Goal: Transaction & Acquisition: Purchase product/service

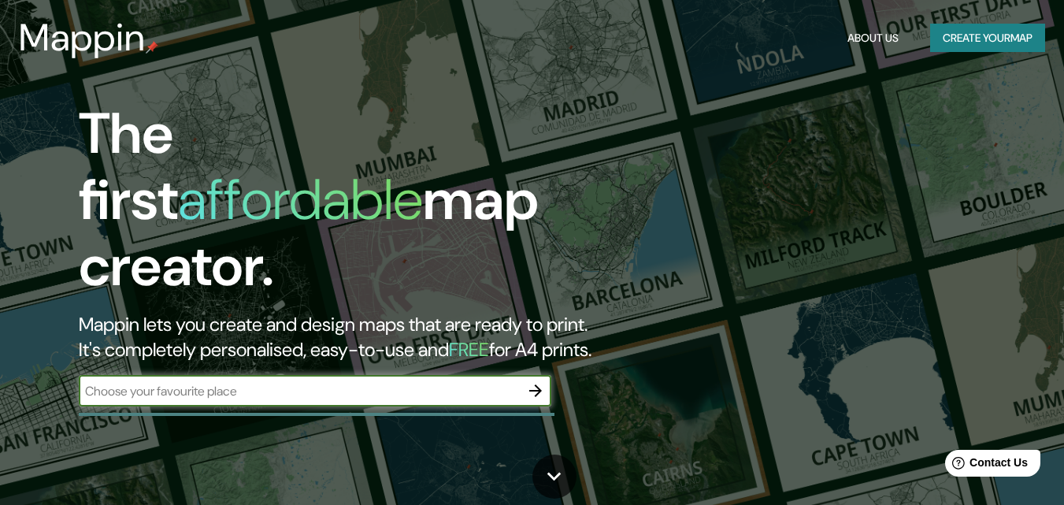
click at [221, 382] on input "text" at bounding box center [299, 391] width 441 height 18
type input "[PERSON_NAME][GEOGRAPHIC_DATA]"
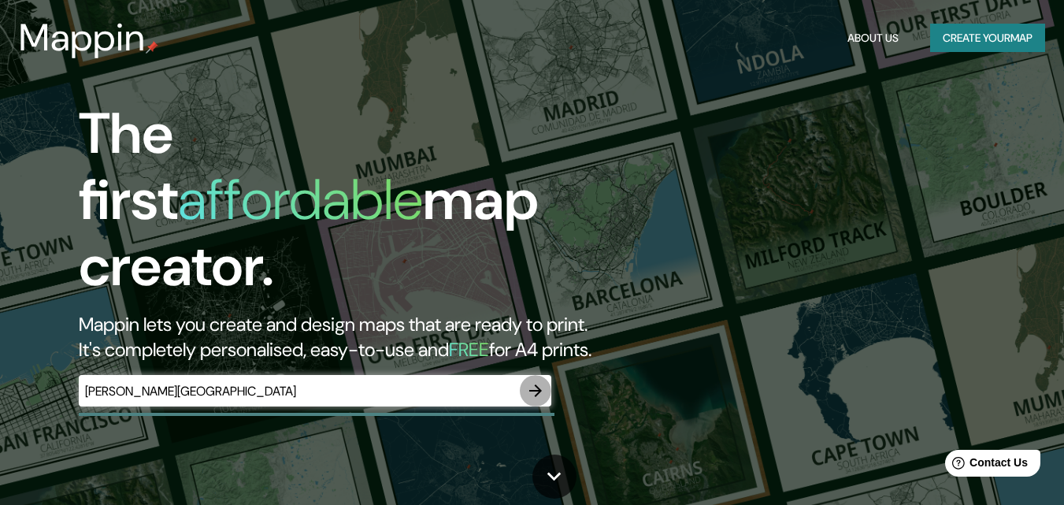
click at [534, 381] on icon "button" at bounding box center [535, 390] width 19 height 19
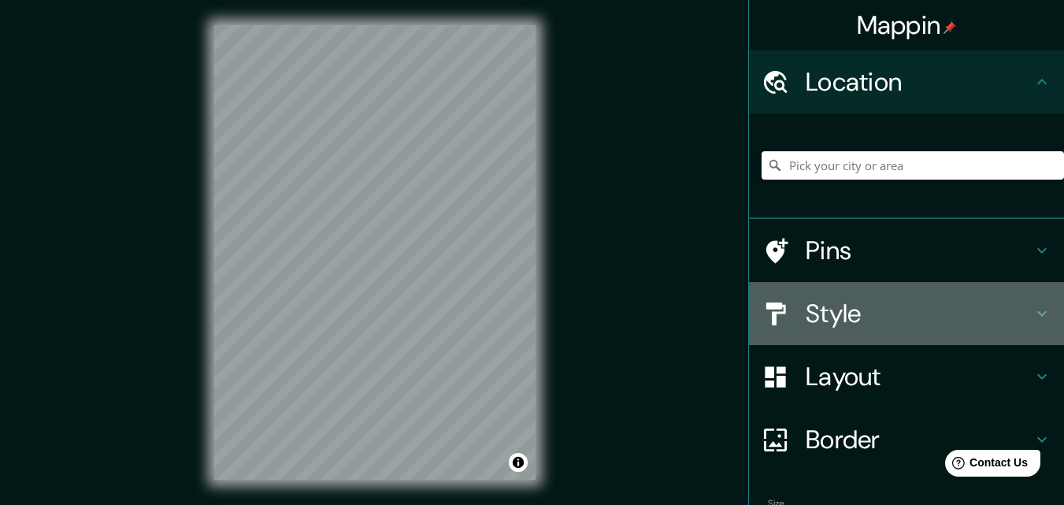
click at [806, 317] on h4 "Style" at bounding box center [919, 314] width 227 height 32
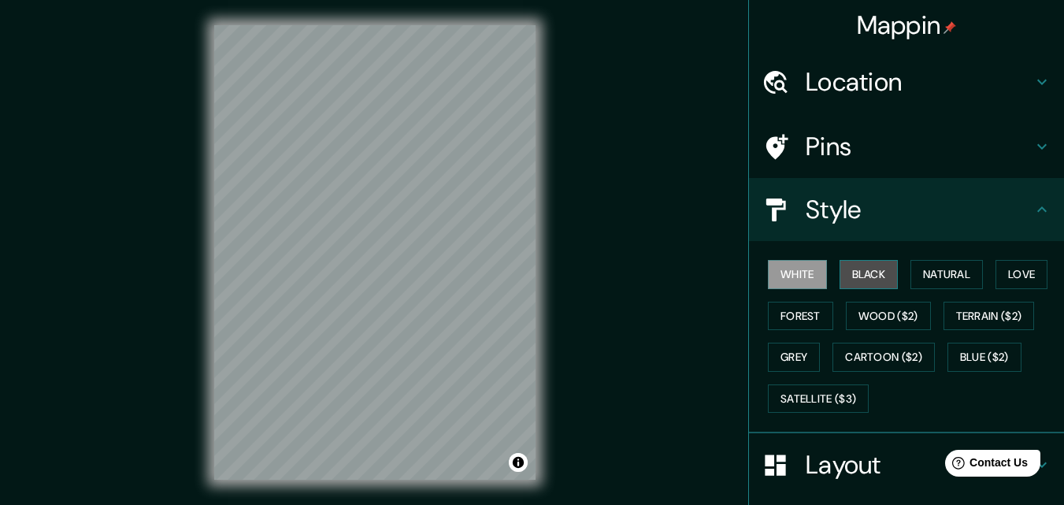
click at [843, 272] on button "Black" at bounding box center [869, 274] width 59 height 29
click at [793, 277] on button "White" at bounding box center [797, 274] width 59 height 29
click at [840, 275] on button "Black" at bounding box center [869, 274] width 59 height 29
click at [977, 203] on h4 "Style" at bounding box center [919, 210] width 227 height 32
click at [926, 76] on h4 "Location" at bounding box center [919, 82] width 227 height 32
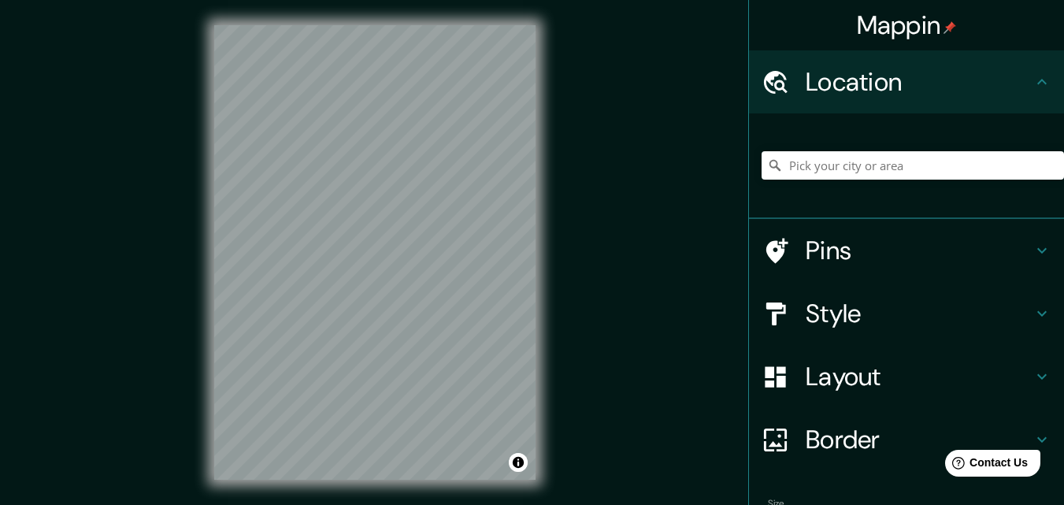
click at [927, 76] on h4 "Location" at bounding box center [919, 82] width 227 height 32
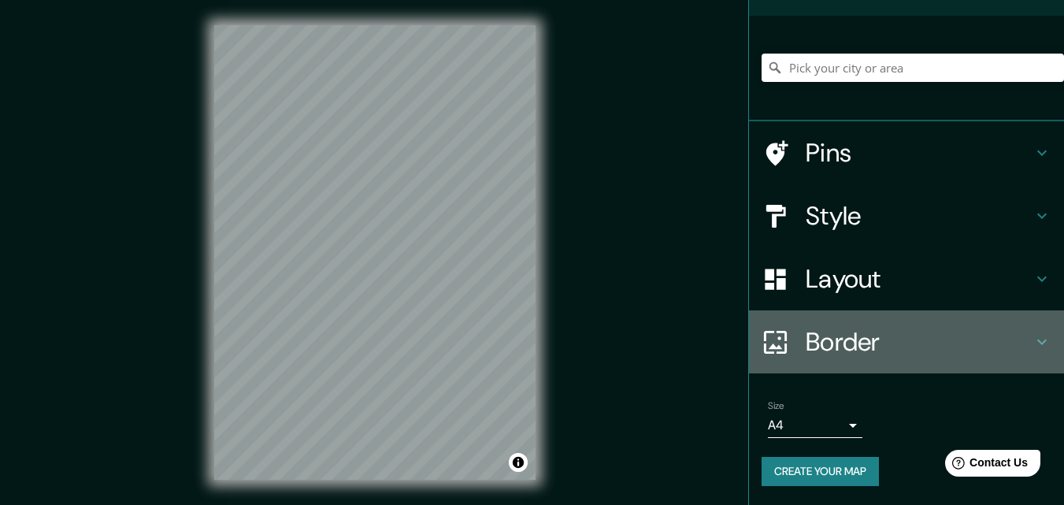
click at [851, 332] on h4 "Border" at bounding box center [919, 342] width 227 height 32
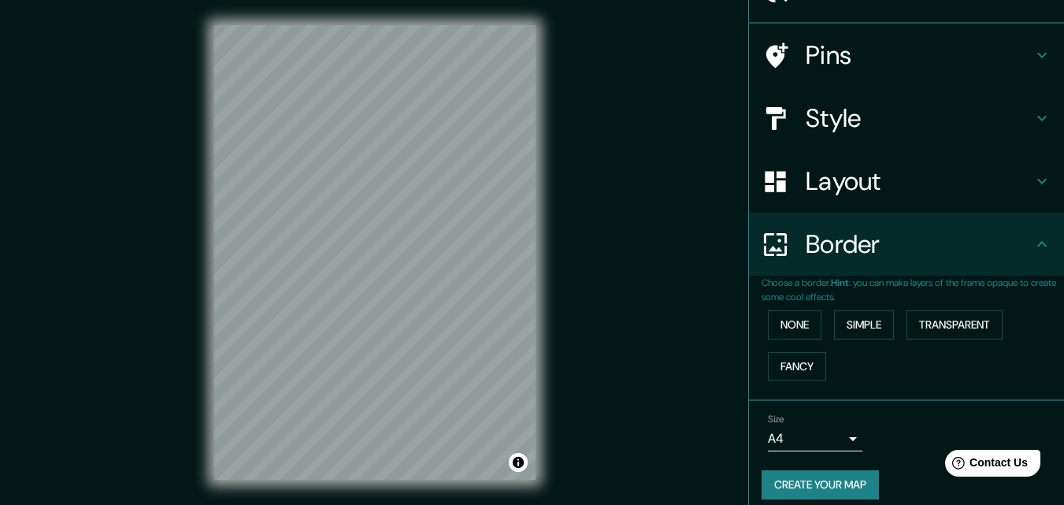
scroll to position [98, 0]
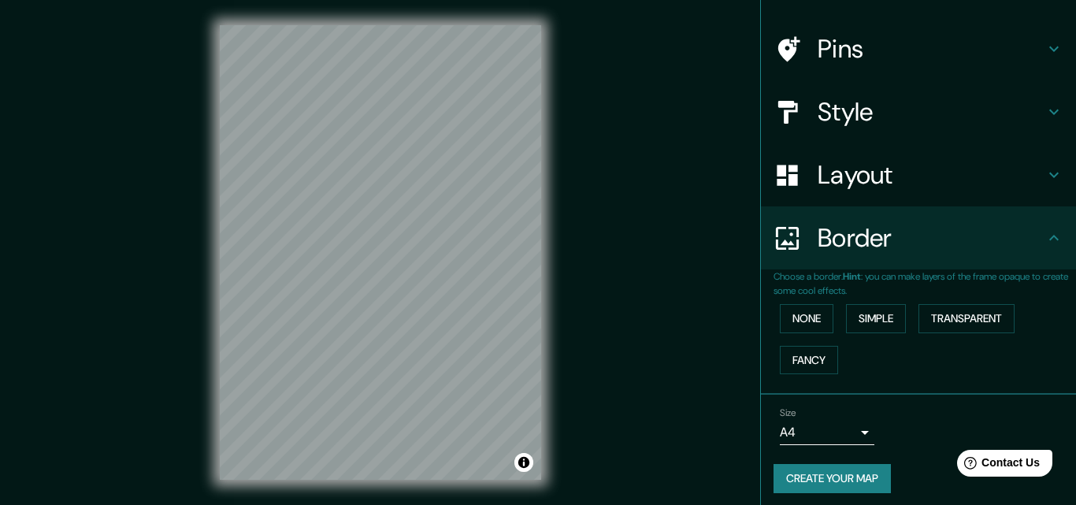
click at [841, 425] on body "Mappin Location Pins Style Layout Border Choose a border. Hint : you can make l…" at bounding box center [538, 252] width 1076 height 505
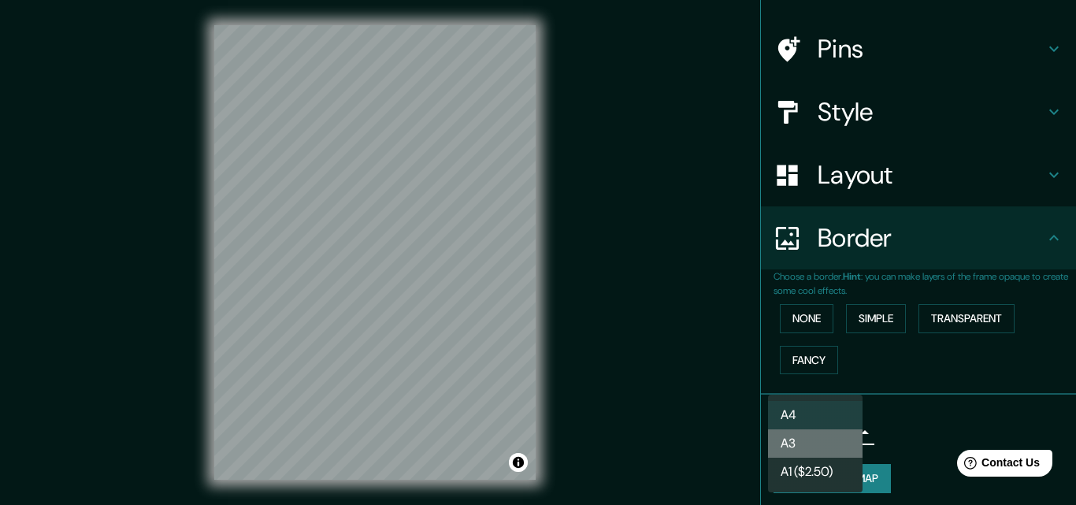
click at [834, 446] on li "A3" at bounding box center [815, 443] width 95 height 28
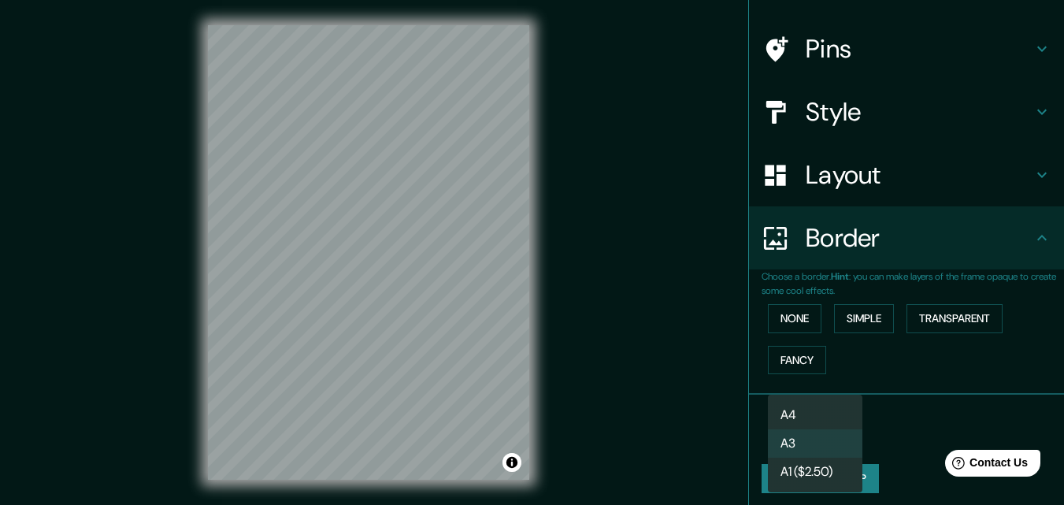
click at [834, 442] on body "Mappin Location Pins Style Layout Border Choose a border. Hint : you can make l…" at bounding box center [532, 252] width 1064 height 505
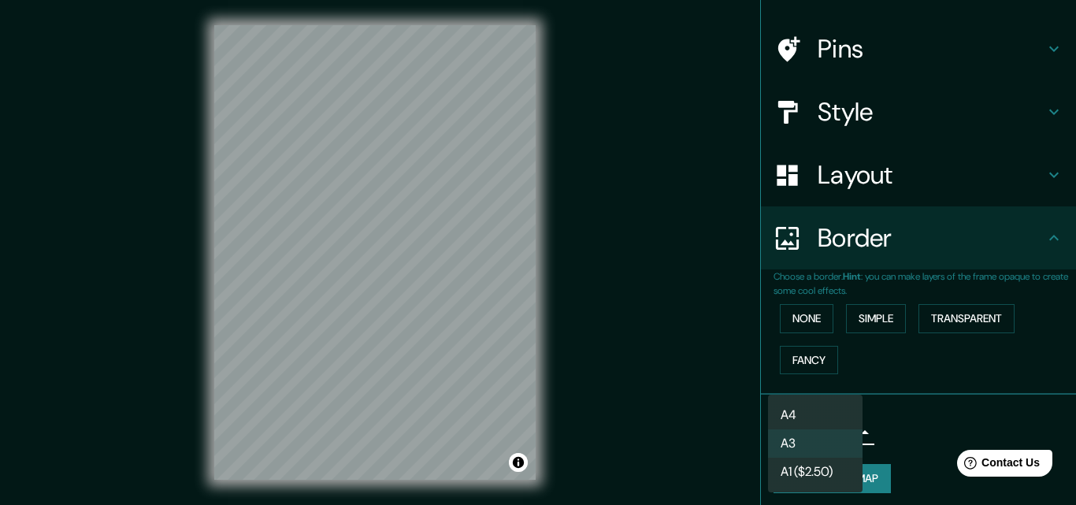
click at [834, 415] on li "A4" at bounding box center [815, 415] width 95 height 28
type input "single"
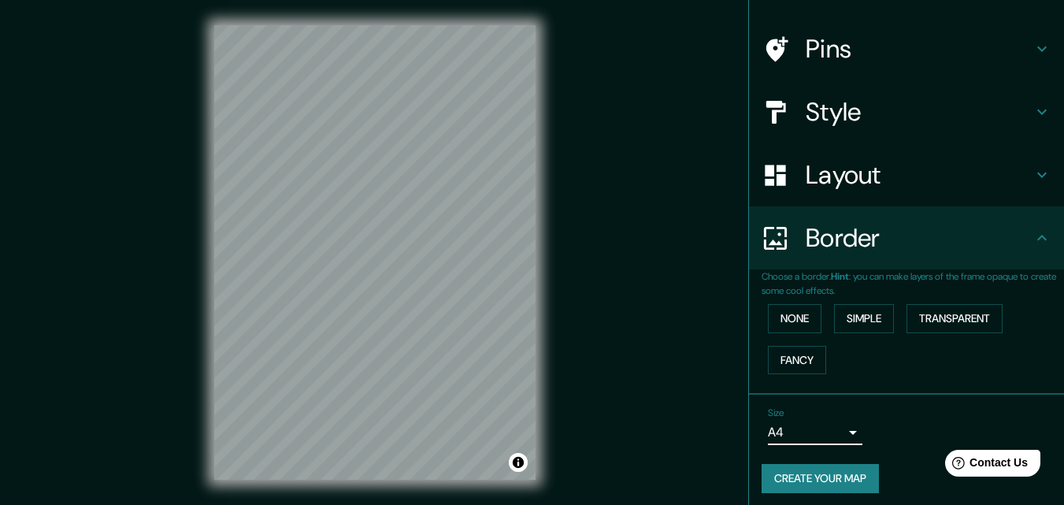
click at [905, 162] on h4 "Layout" at bounding box center [919, 175] width 227 height 32
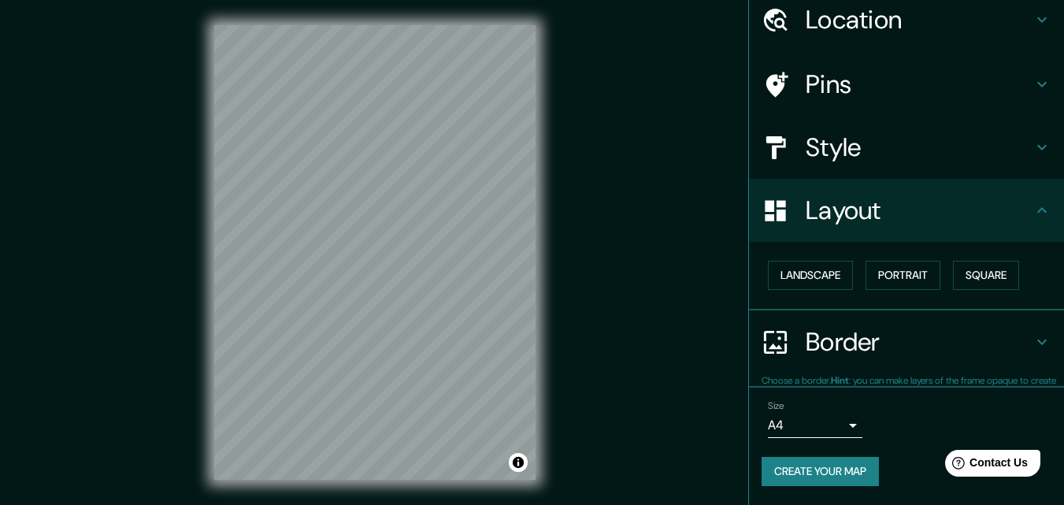
scroll to position [61, 0]
click at [823, 277] on button "Landscape" at bounding box center [810, 276] width 85 height 29
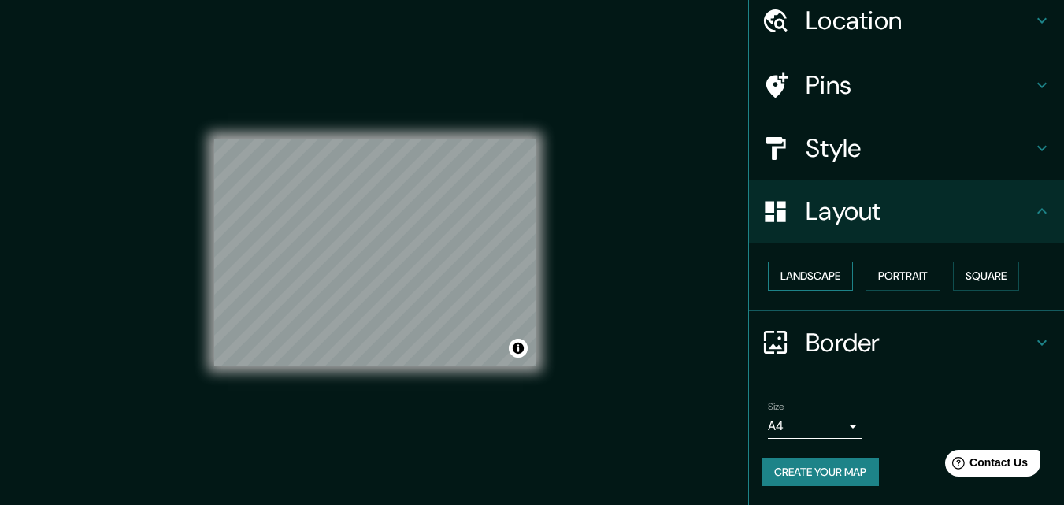
click at [822, 277] on button "Landscape" at bounding box center [810, 276] width 85 height 29
click at [872, 278] on button "Portrait" at bounding box center [903, 276] width 75 height 29
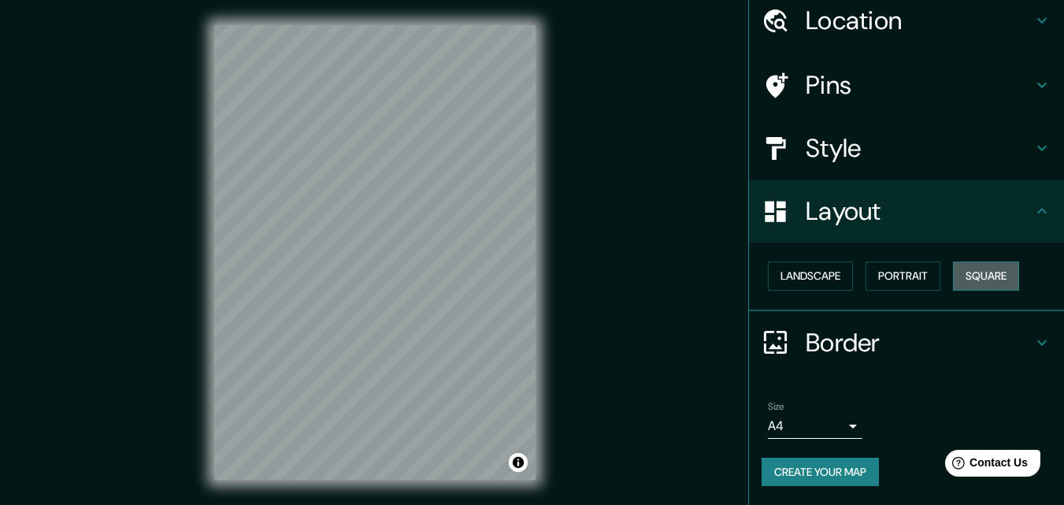
click at [975, 281] on button "Square" at bounding box center [986, 276] width 66 height 29
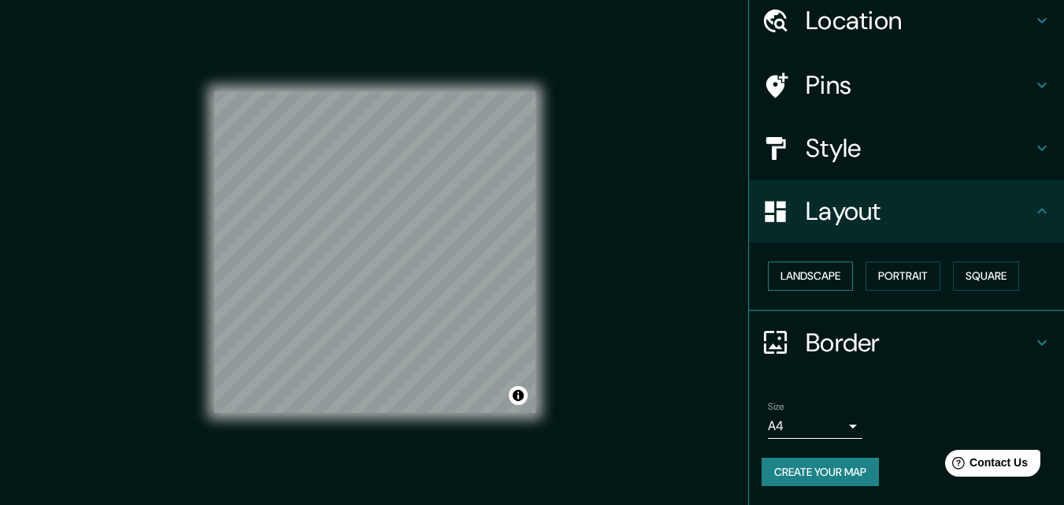
click at [823, 288] on button "Landscape" at bounding box center [810, 276] width 85 height 29
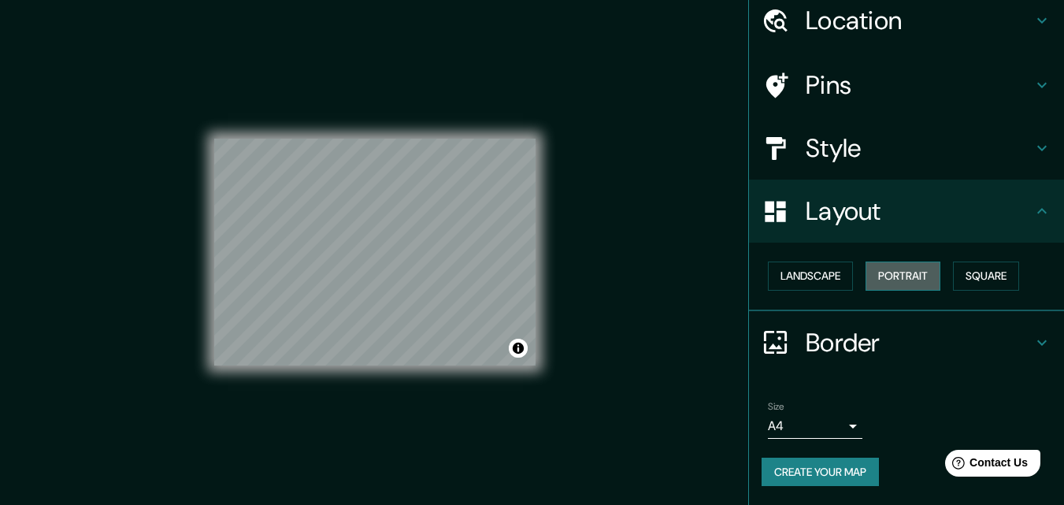
click at [879, 283] on button "Portrait" at bounding box center [903, 276] width 75 height 29
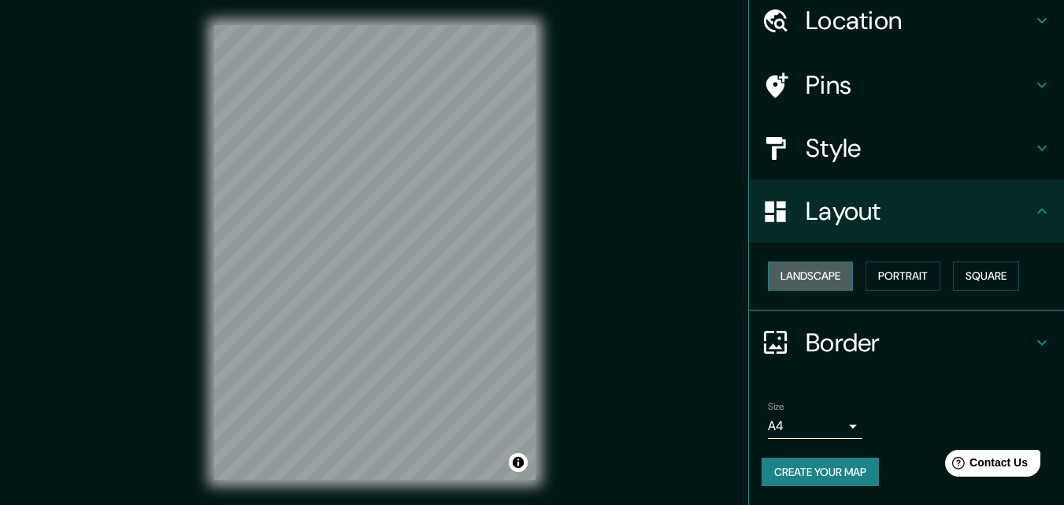
click at [817, 288] on button "Landscape" at bounding box center [810, 276] width 85 height 29
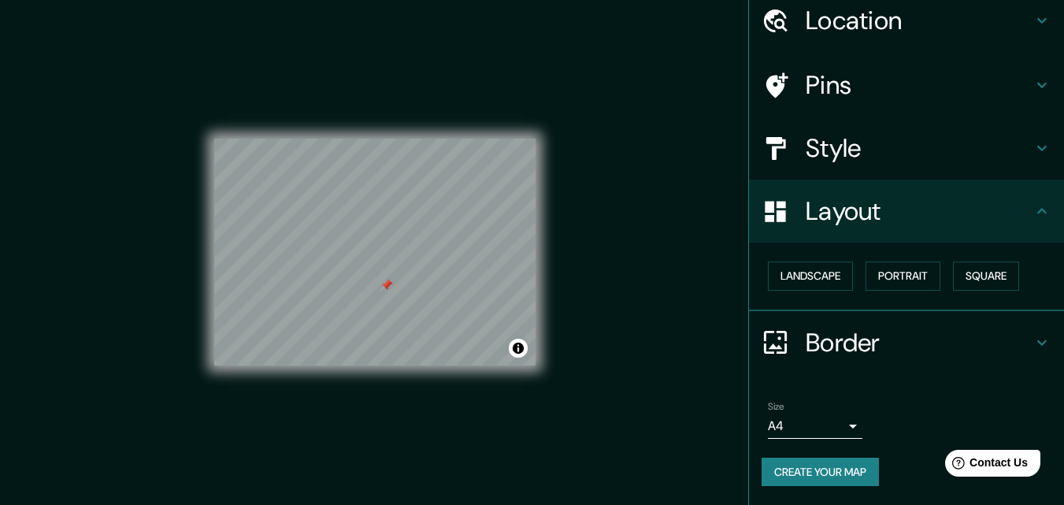
click at [390, 290] on div at bounding box center [387, 285] width 13 height 13
click at [408, 217] on div at bounding box center [413, 212] width 13 height 13
click at [416, 219] on div at bounding box center [418, 214] width 13 height 13
click at [385, 284] on div at bounding box center [387, 285] width 13 height 13
click at [403, 211] on div at bounding box center [408, 205] width 13 height 13
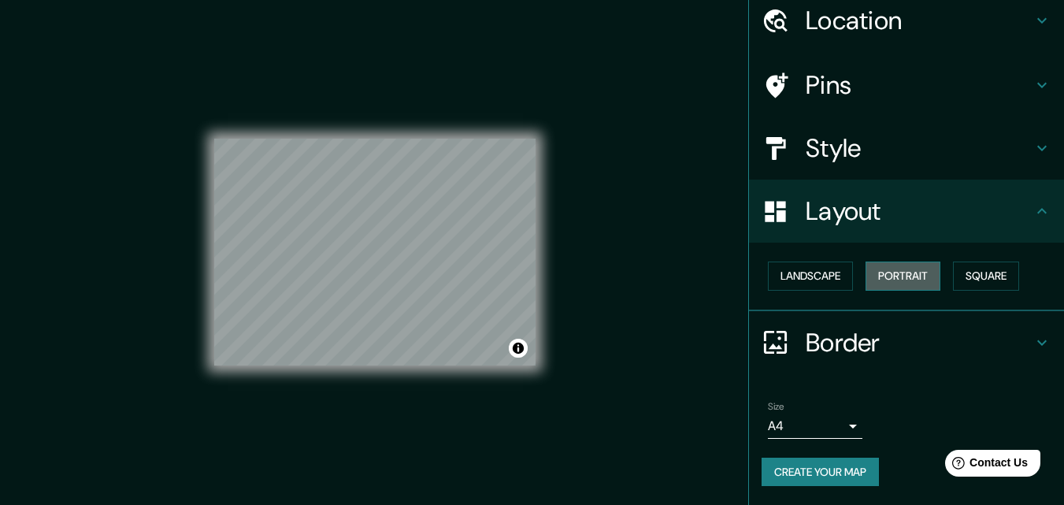
click at [871, 272] on button "Portrait" at bounding box center [903, 276] width 75 height 29
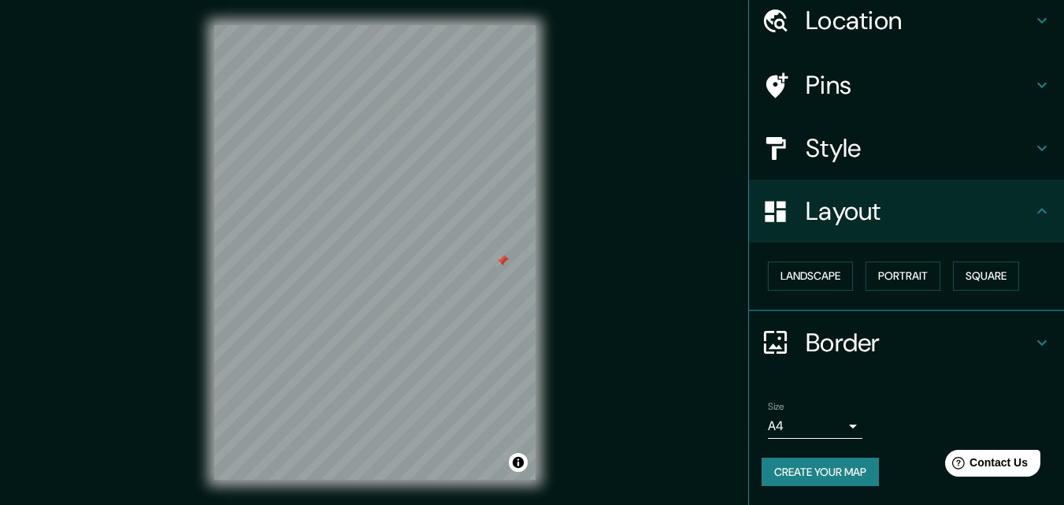
click at [870, 336] on h4 "Border" at bounding box center [919, 343] width 227 height 32
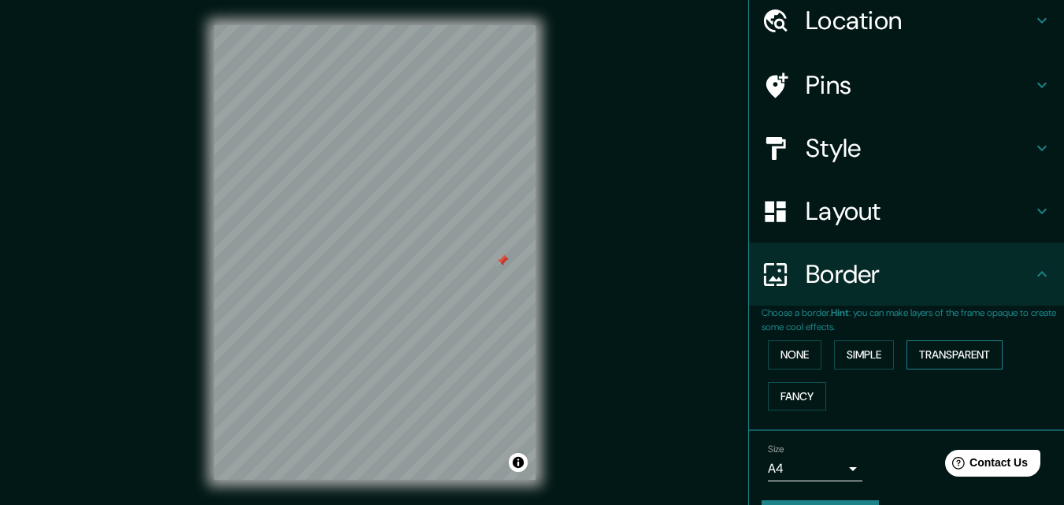
click at [908, 356] on button "Transparent" at bounding box center [955, 354] width 96 height 29
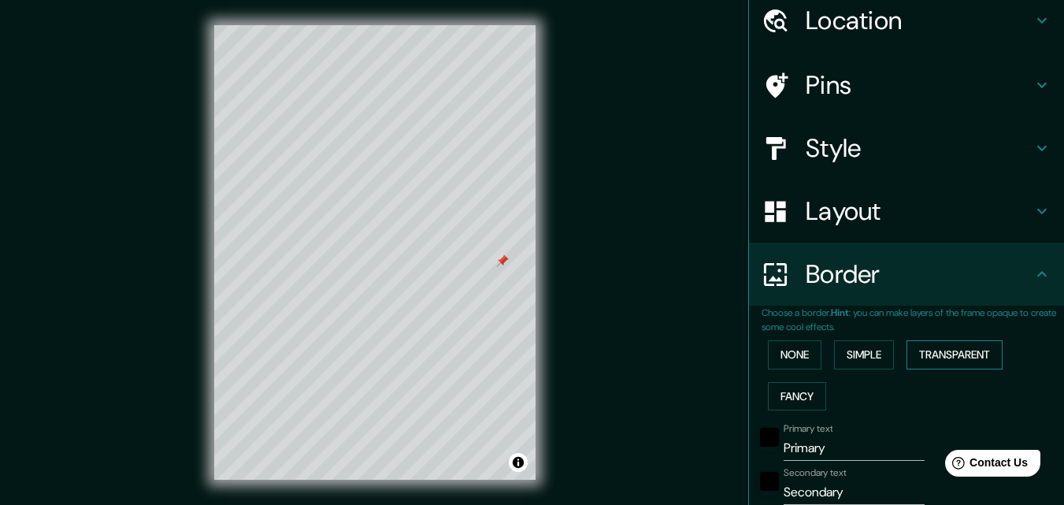
click at [908, 356] on button "Transparent" at bounding box center [955, 354] width 96 height 29
type input "196"
type input "33"
click at [874, 356] on button "Simple" at bounding box center [864, 354] width 60 height 29
click at [807, 360] on button "None" at bounding box center [795, 354] width 54 height 29
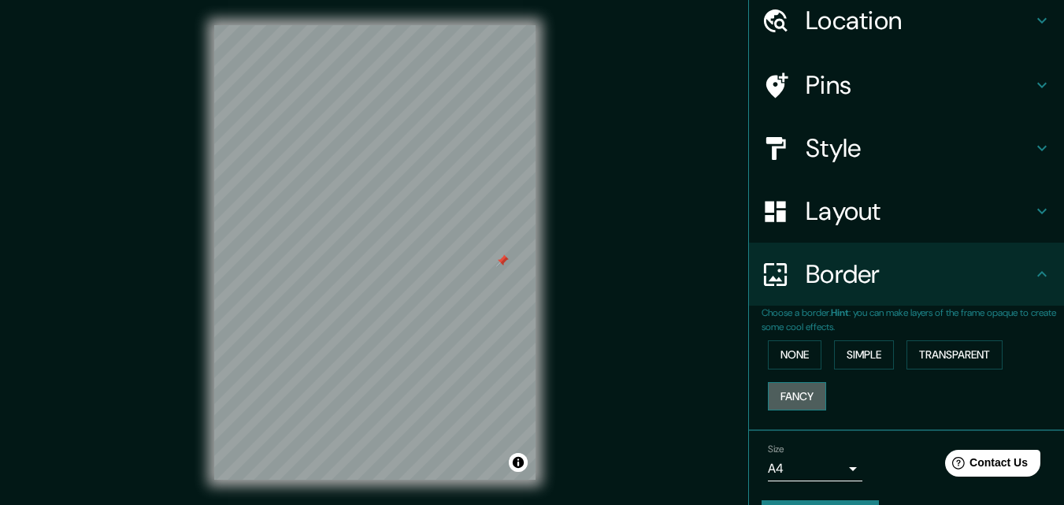
click at [795, 388] on button "Fancy" at bounding box center [797, 396] width 58 height 29
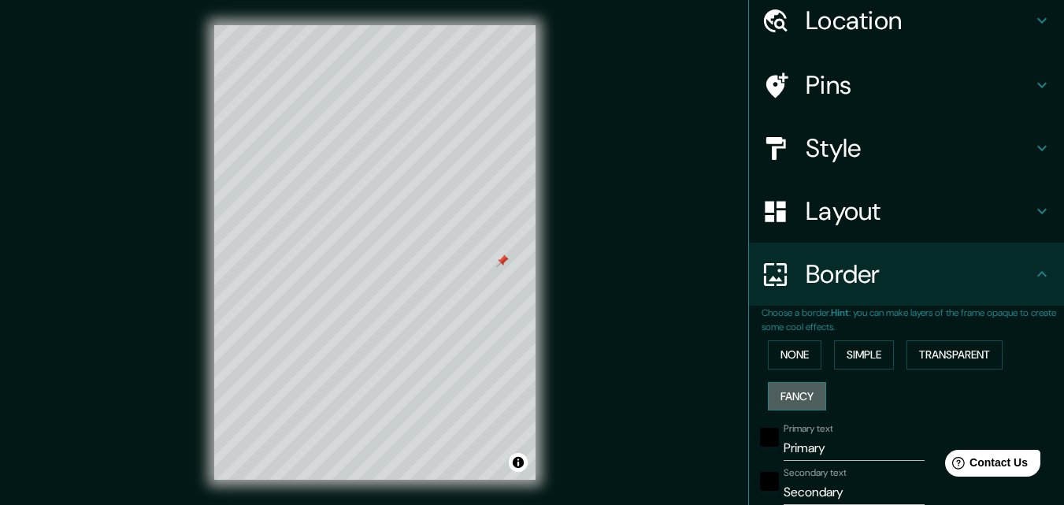
click at [795, 388] on button "Fancy" at bounding box center [797, 396] width 58 height 29
type input "163"
type input "33"
type input "16"
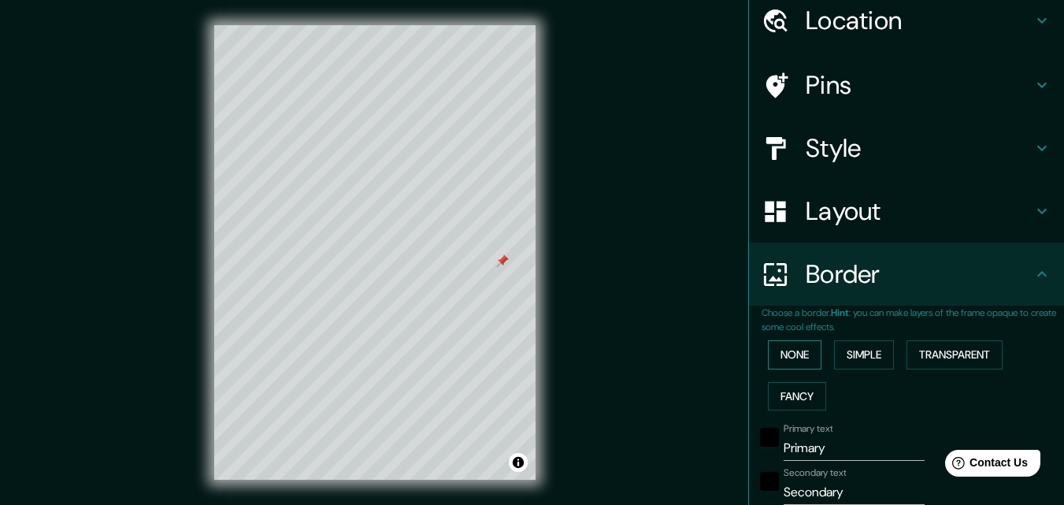
click at [793, 362] on button "None" at bounding box center [795, 354] width 54 height 29
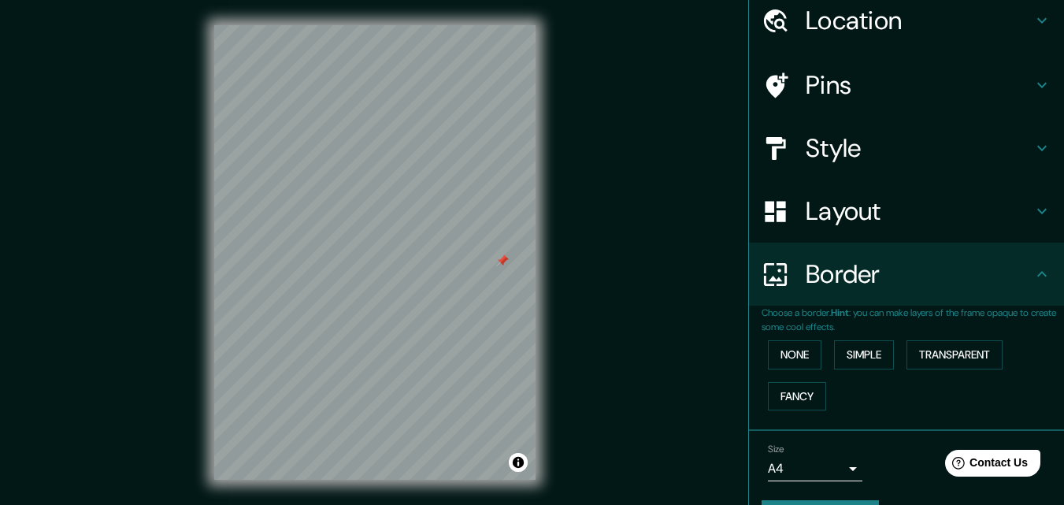
scroll to position [105, 0]
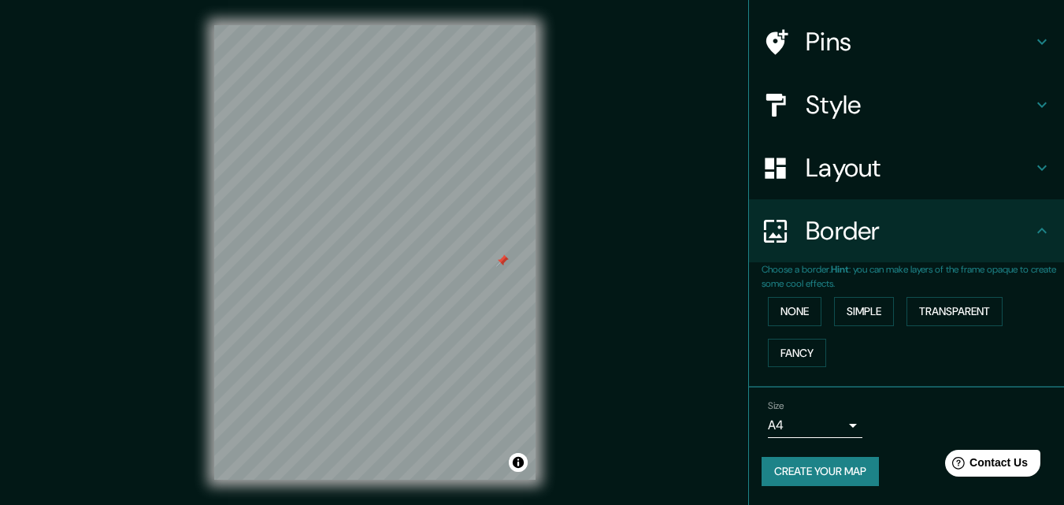
click at [833, 432] on body "Mappin Location Pins Style Layout Border Choose a border. Hint : you can make l…" at bounding box center [532, 252] width 1064 height 505
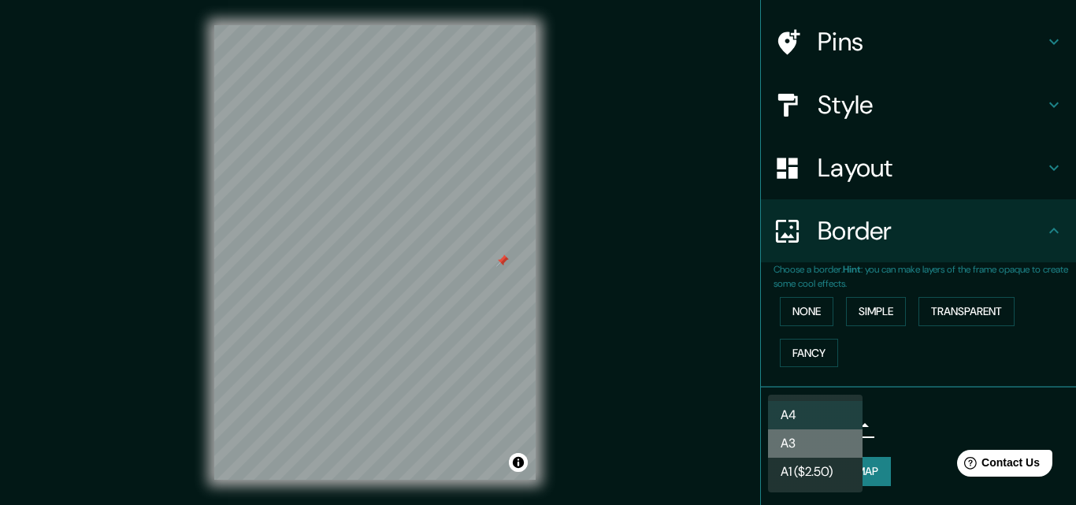
click at [812, 441] on li "A3" at bounding box center [815, 443] width 95 height 28
type input "a4"
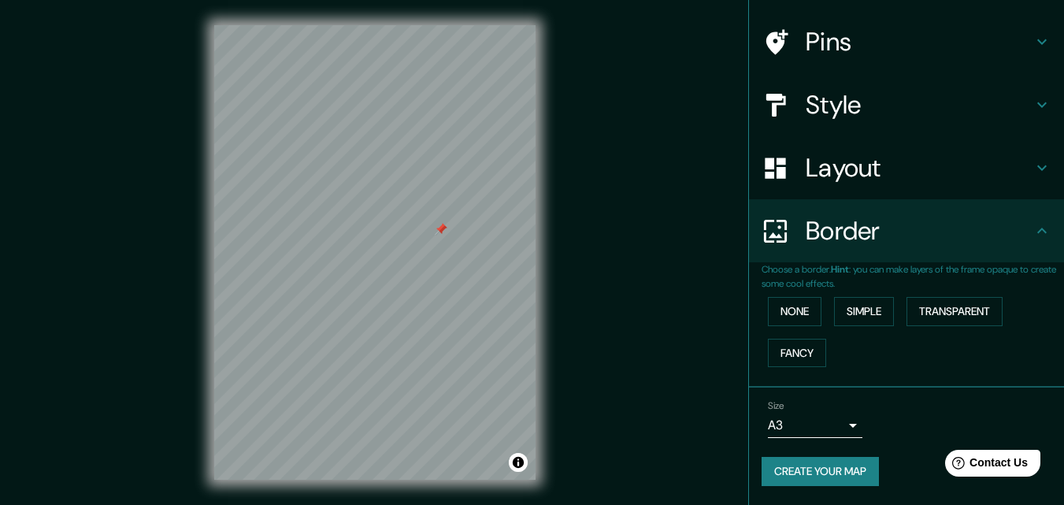
click at [864, 104] on h4 "Style" at bounding box center [919, 105] width 227 height 32
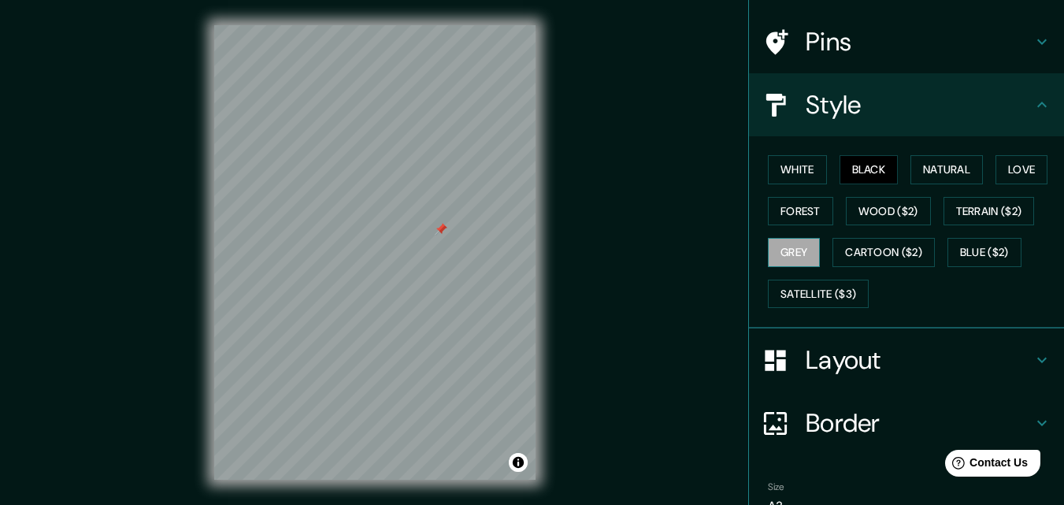
click at [771, 250] on button "Grey" at bounding box center [794, 252] width 52 height 29
click at [848, 174] on button "Black" at bounding box center [869, 169] width 59 height 29
click at [823, 42] on h4 "Pins" at bounding box center [919, 42] width 227 height 32
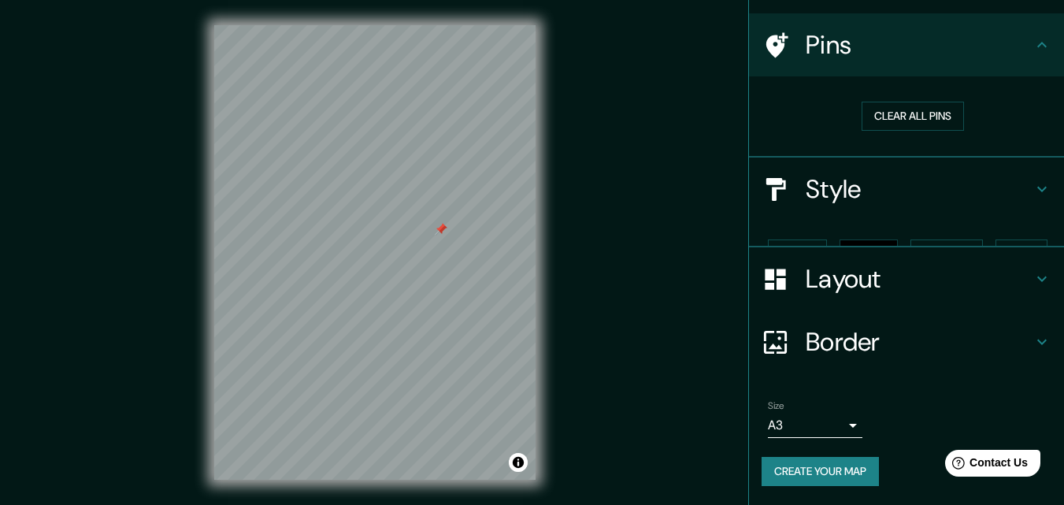
scroll to position [74, 0]
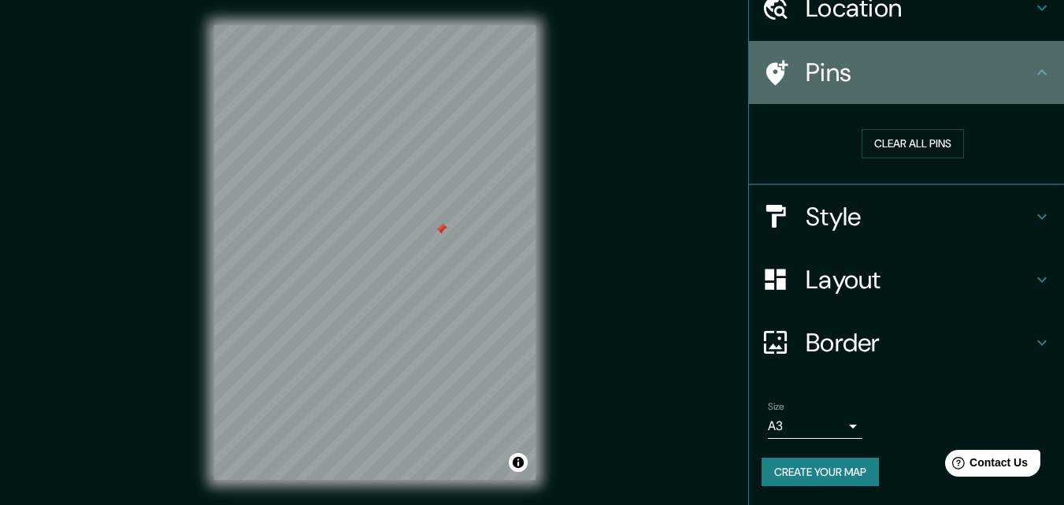
click at [840, 73] on h4 "Pins" at bounding box center [919, 73] width 227 height 32
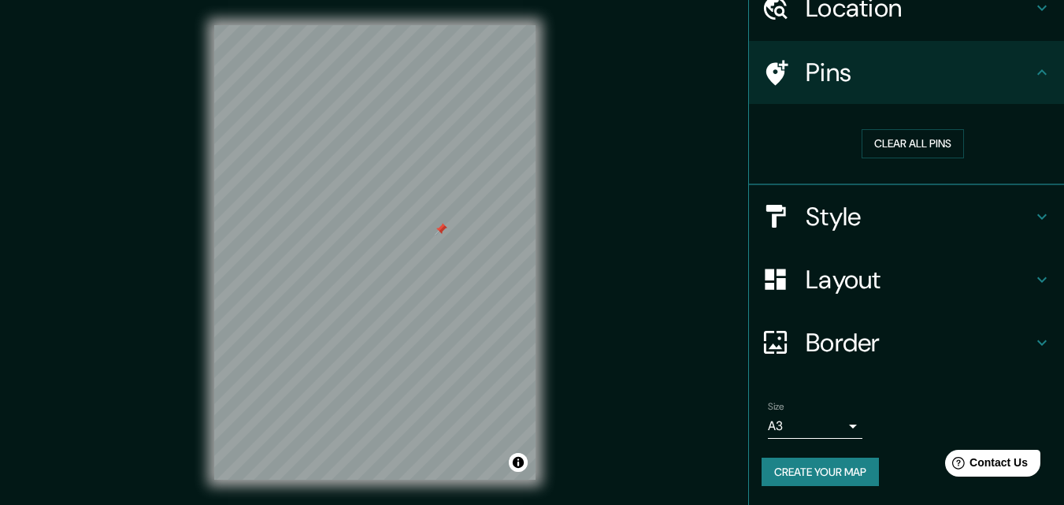
click at [893, 392] on li "Size A3 a4 Create your map" at bounding box center [906, 446] width 315 height 117
click at [522, 466] on button "Toggle attribution" at bounding box center [518, 462] width 19 height 19
click at [522, 467] on button "Toggle attribution" at bounding box center [518, 462] width 19 height 19
click at [779, 460] on button "Create your map" at bounding box center [820, 472] width 117 height 29
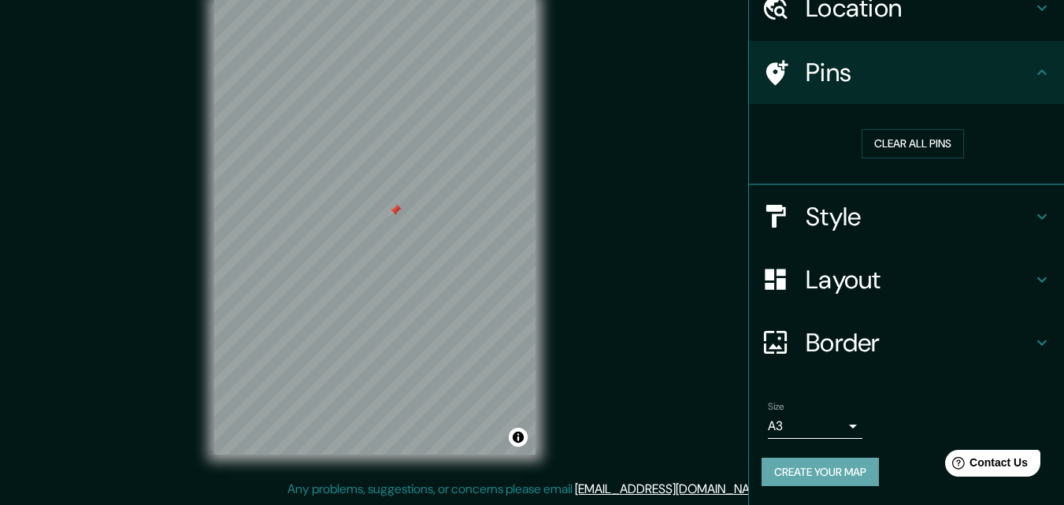
click at [815, 466] on button "Create your map" at bounding box center [820, 472] width 117 height 29
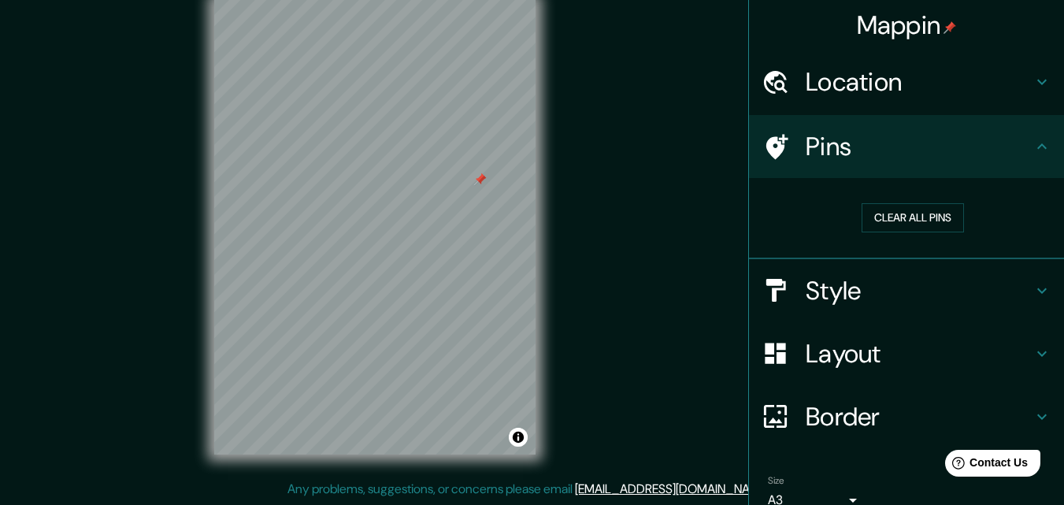
scroll to position [74, 0]
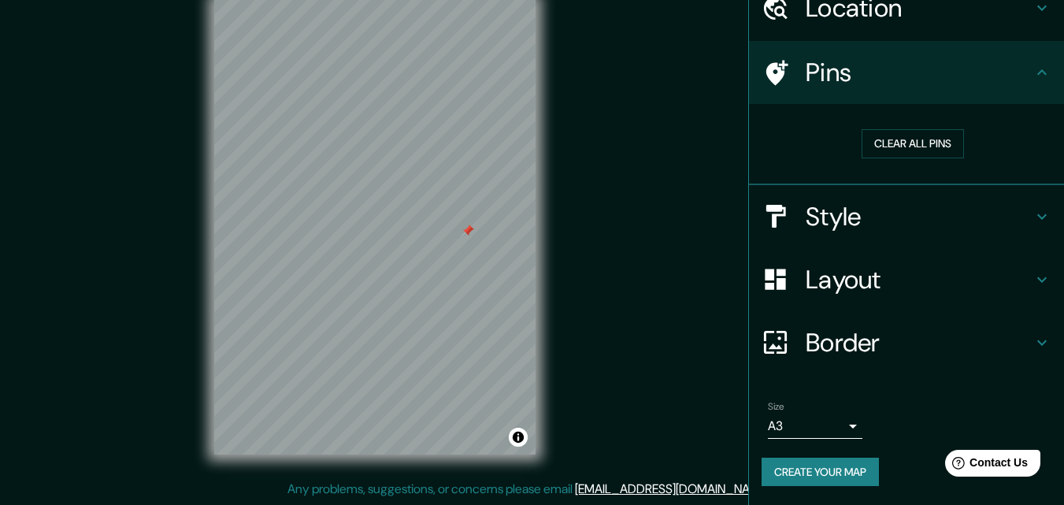
click at [188, 266] on div "Mappin Location Pins Clear all pins Style Layout Border Choose a border. Hint :…" at bounding box center [532, 240] width 1064 height 530
